Goal: Use online tool/utility: Utilize a website feature to perform a specific function

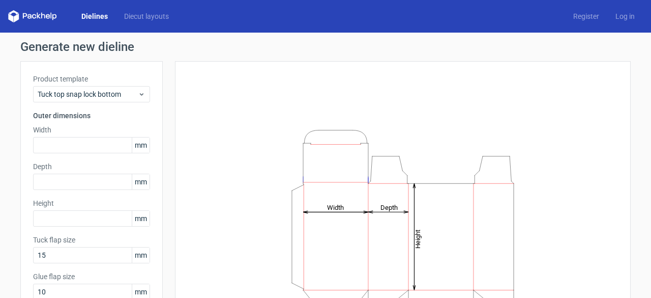
click at [92, 85] on div "Product template Tuck top snap lock bottom" at bounding box center [91, 88] width 117 height 29
click at [86, 99] on span "Tuck top snap lock bottom" at bounding box center [88, 94] width 100 height 10
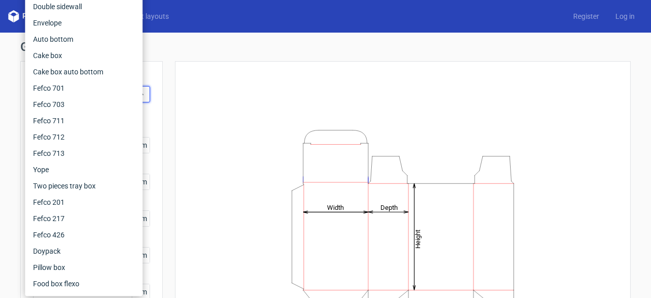
click at [214, 100] on div "Height Depth Width" at bounding box center [403, 226] width 431 height 304
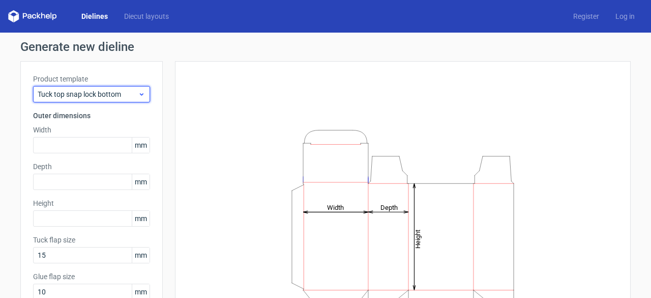
click at [126, 96] on span "Tuck top snap lock bottom" at bounding box center [88, 94] width 100 height 10
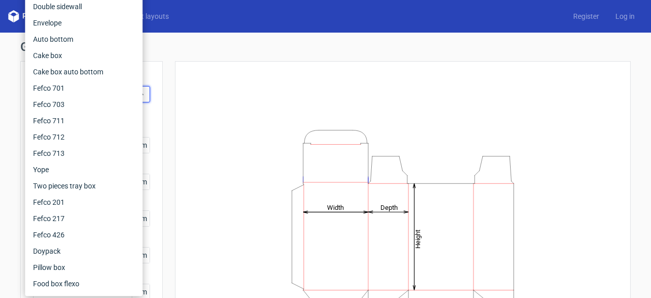
click at [589, 107] on div "Height Depth Width" at bounding box center [403, 226] width 431 height 304
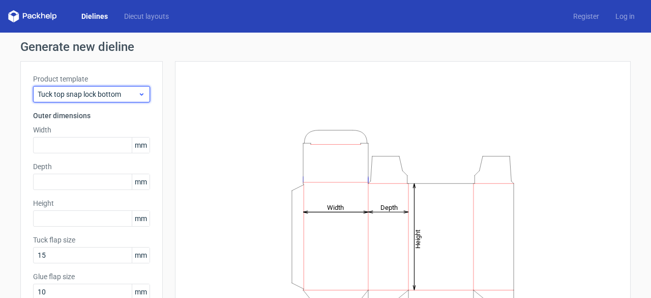
click at [89, 98] on span "Tuck top snap lock bottom" at bounding box center [88, 94] width 100 height 10
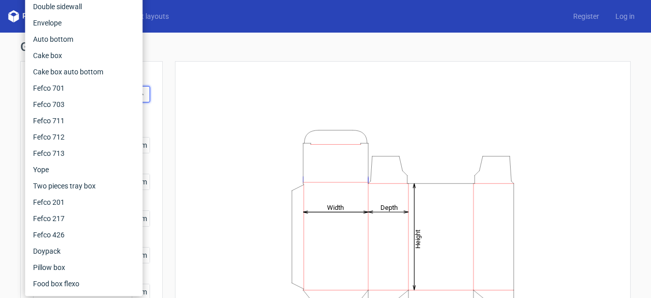
drag, startPoint x: 221, startPoint y: 159, endPoint x: 216, endPoint y: 157, distance: 5.5
click at [221, 159] on div "Height Depth Width" at bounding box center [403, 226] width 431 height 304
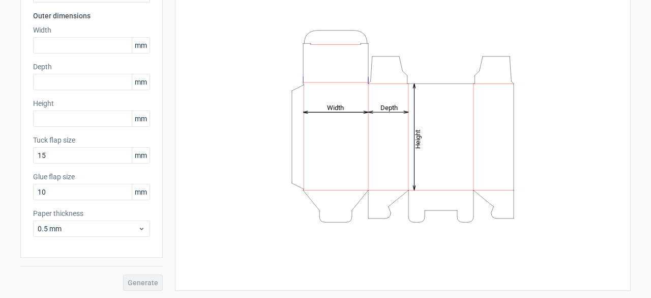
scroll to position [49, 0]
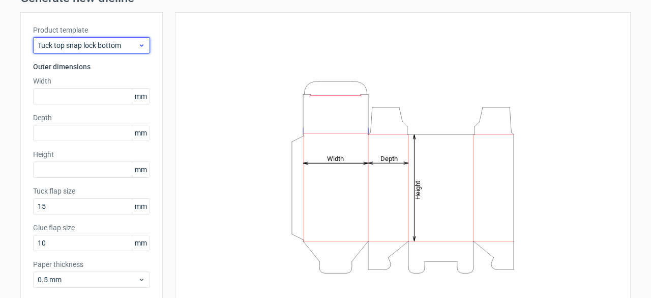
click at [140, 49] on div "Tuck top snap lock bottom" at bounding box center [91, 45] width 117 height 16
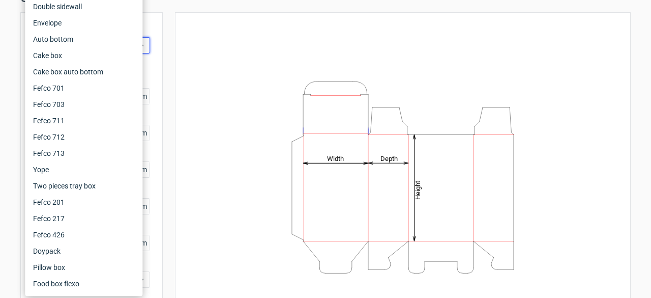
click at [239, 124] on div "Height Depth Width" at bounding box center [403, 177] width 431 height 304
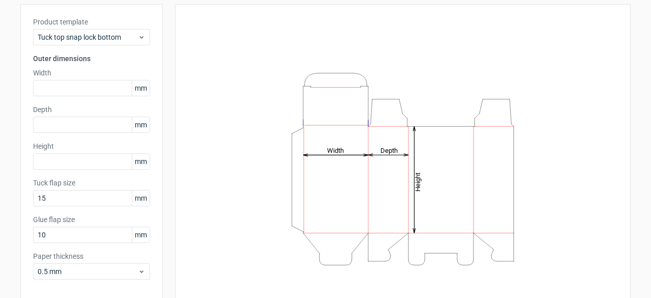
scroll to position [100, 0]
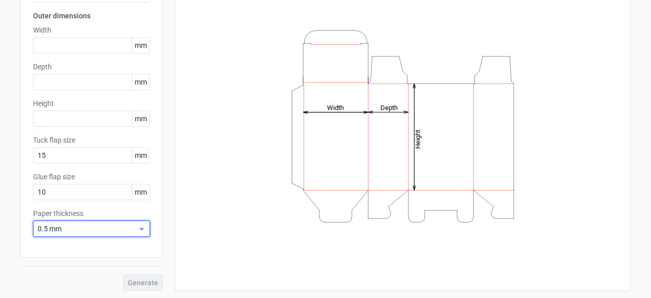
click at [66, 231] on span "0.5 mm" at bounding box center [88, 228] width 100 height 10
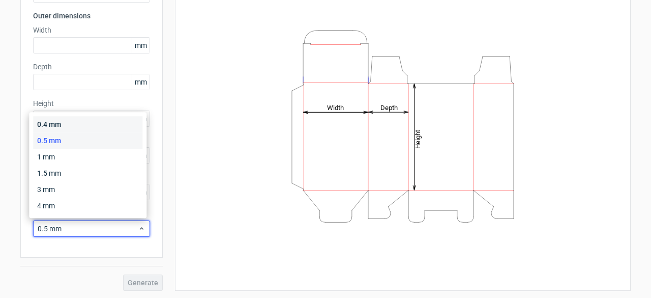
click at [72, 124] on div "0.4 mm" at bounding box center [87, 124] width 109 height 16
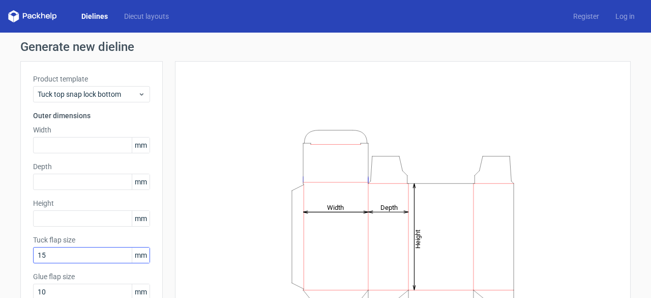
scroll to position [0, 0]
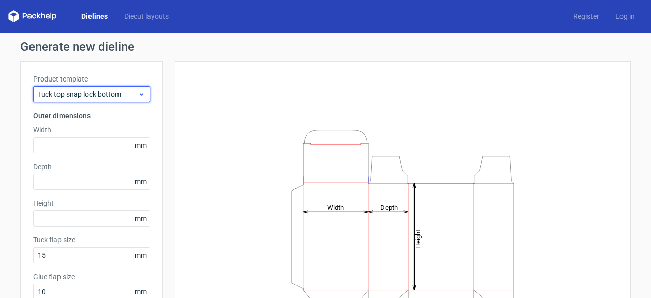
click at [65, 98] on span "Tuck top snap lock bottom" at bounding box center [88, 94] width 100 height 10
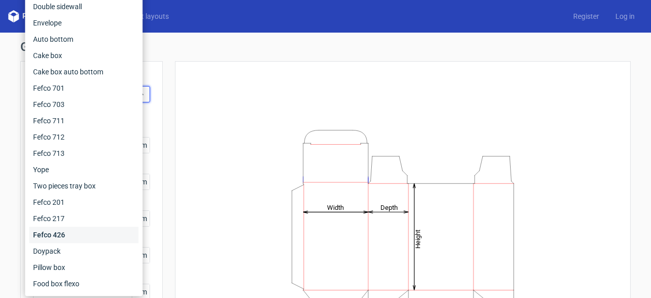
click at [54, 234] on div "Fefco 426" at bounding box center [83, 234] width 109 height 16
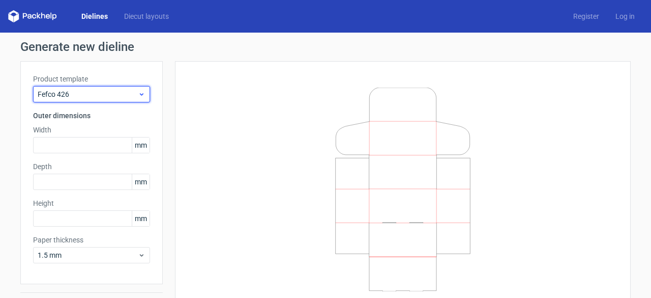
click at [65, 100] on div "Fefco 426" at bounding box center [91, 94] width 117 height 16
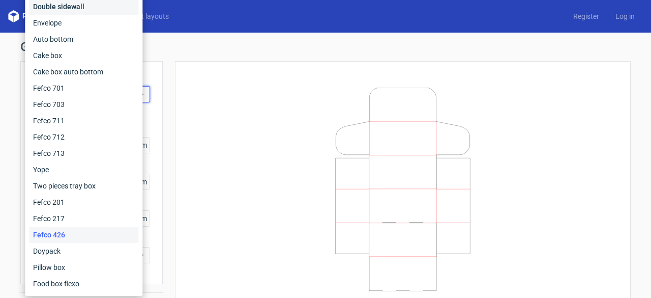
click at [71, 2] on div "Double sidewall" at bounding box center [83, 6] width 109 height 16
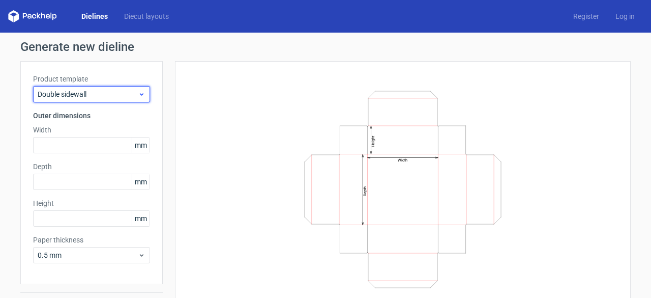
click at [69, 94] on span "Double sidewall" at bounding box center [88, 94] width 100 height 10
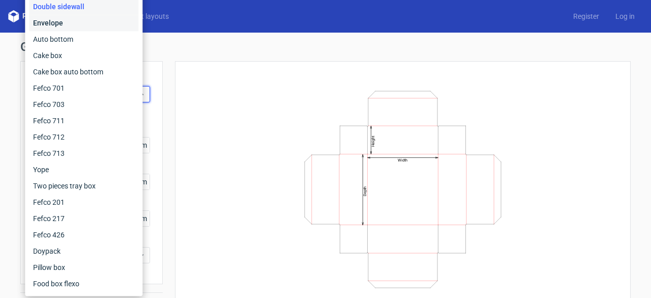
click at [64, 30] on div "Envelope" at bounding box center [83, 23] width 109 height 16
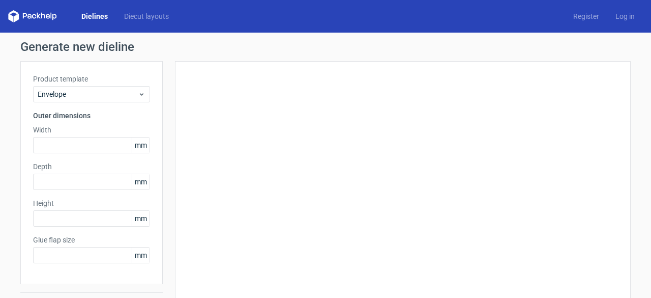
type input "20"
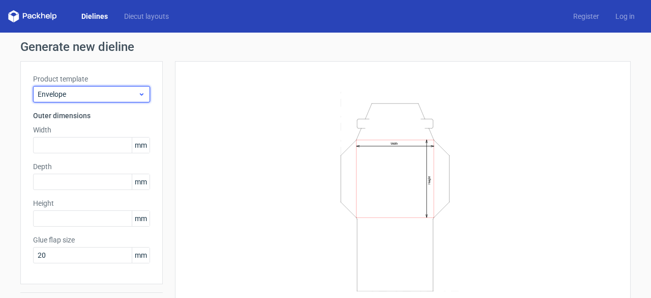
click at [86, 97] on span "Envelope" at bounding box center [88, 94] width 100 height 10
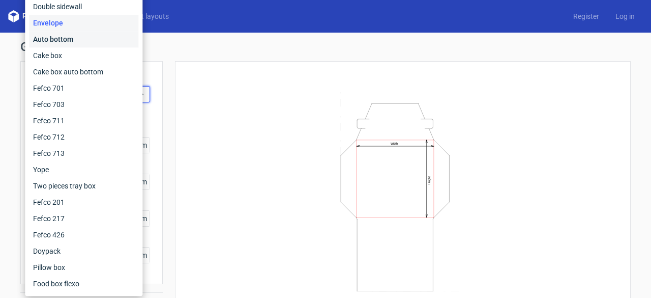
click at [72, 42] on div "Auto bottom" at bounding box center [83, 39] width 109 height 16
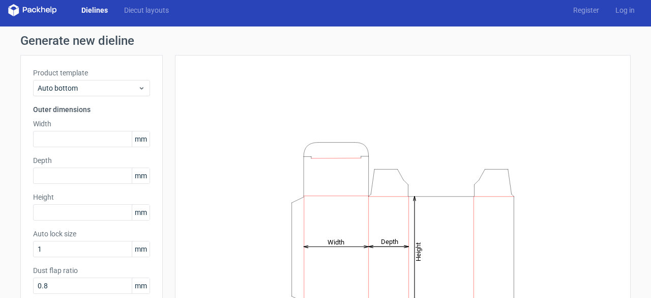
scroll to position [4, 0]
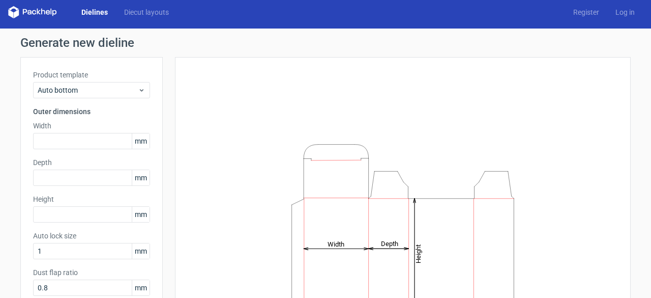
click at [89, 80] on div "Product template Auto bottom" at bounding box center [91, 84] width 117 height 29
click at [89, 84] on div "Auto bottom" at bounding box center [91, 90] width 117 height 16
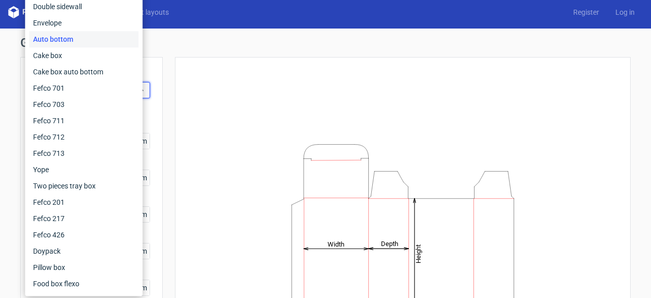
click at [252, 192] on icon "Height Depth Width" at bounding box center [402, 240] width 305 height 204
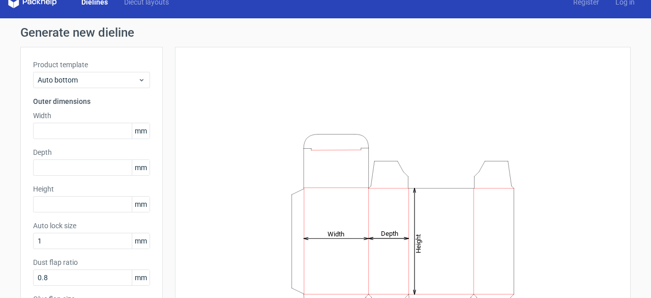
scroll to position [0, 0]
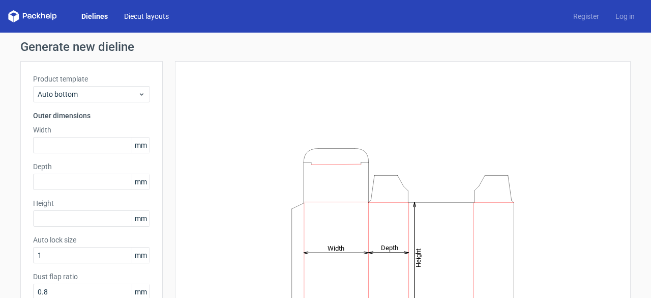
click at [155, 14] on link "Diecut layouts" at bounding box center [146, 16] width 61 height 10
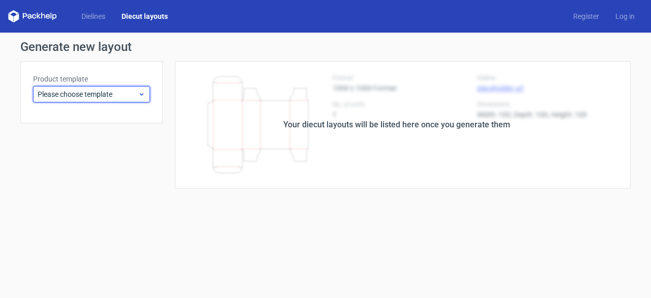
click at [78, 91] on span "Please choose template" at bounding box center [88, 94] width 100 height 10
